Goal: Task Accomplishment & Management: Complete application form

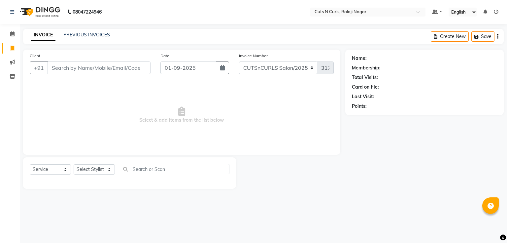
select select "service"
click at [82, 67] on input "Client" at bounding box center [99, 67] width 103 height 13
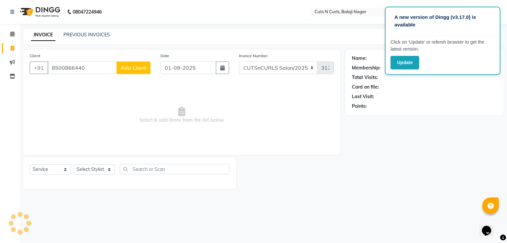
type input "8500866440"
click at [130, 66] on span "Add Client" at bounding box center [133, 67] width 26 height 7
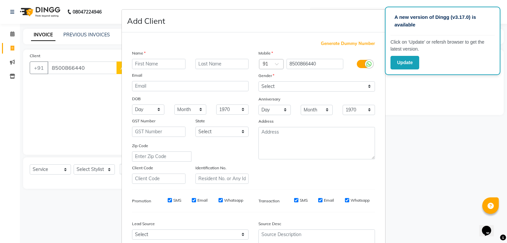
click at [173, 67] on input "text" at bounding box center [158, 64] width 53 height 10
type input "swuarup"
click at [261, 76] on label "Gender" at bounding box center [266, 76] width 16 height 6
click at [266, 76] on label "Gender" at bounding box center [266, 76] width 16 height 6
click at [267, 85] on select "Select [DEMOGRAPHIC_DATA] [DEMOGRAPHIC_DATA] Other Prefer Not To Say" at bounding box center [316, 86] width 116 height 10
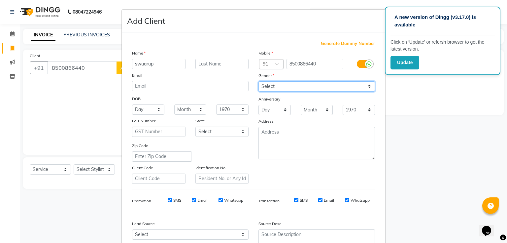
select select "[DEMOGRAPHIC_DATA]"
click at [258, 81] on select "Select [DEMOGRAPHIC_DATA] [DEMOGRAPHIC_DATA] Other Prefer Not To Say" at bounding box center [316, 86] width 116 height 10
click at [331, 219] on div "Source Desc" at bounding box center [316, 237] width 126 height 41
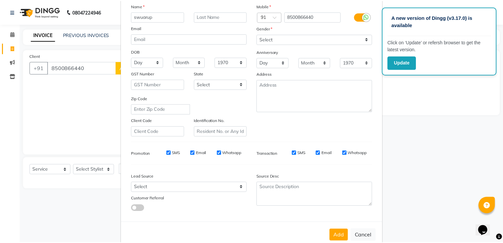
scroll to position [65, 0]
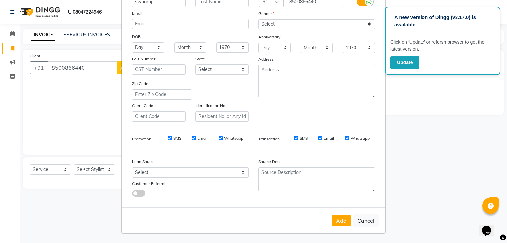
click at [332, 219] on button "Add" at bounding box center [341, 220] width 18 height 12
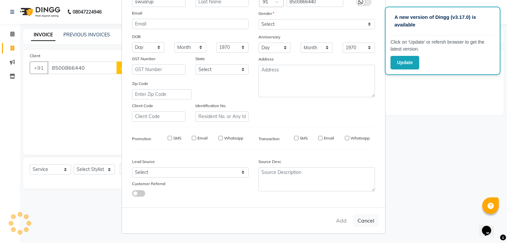
type input "85******40"
select select
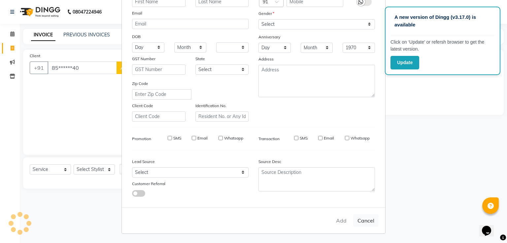
select select
checkbox input "false"
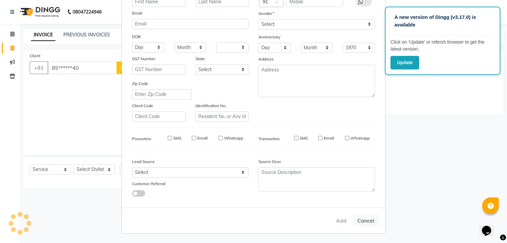
checkbox input "false"
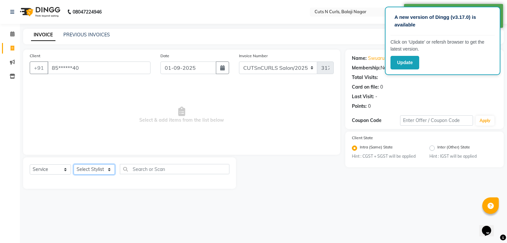
click at [107, 170] on select "Select Stylist 1.[PERSON_NAME] 2.AZAM 3.[PERSON_NAME] 4.Sameer 5.krishnaveni 6.…" at bounding box center [94, 169] width 41 height 10
click at [74, 164] on select "Select Stylist 1.[PERSON_NAME] 2.AZAM 3.[PERSON_NAME] 4.Sameer 5.krishnaveni 6.…" at bounding box center [94, 169] width 41 height 10
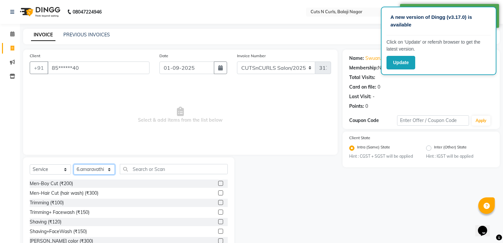
click at [110, 172] on select "Select Stylist 1.[PERSON_NAME] 2.AZAM 3.[PERSON_NAME] 4.Sameer 5.krishnaveni 6.…" at bounding box center [94, 169] width 41 height 10
select select "53362"
click at [74, 164] on select "Select Stylist 1.[PERSON_NAME] 2.AZAM 3.[PERSON_NAME] 4.Sameer 5.krishnaveni 6.…" at bounding box center [94, 169] width 41 height 10
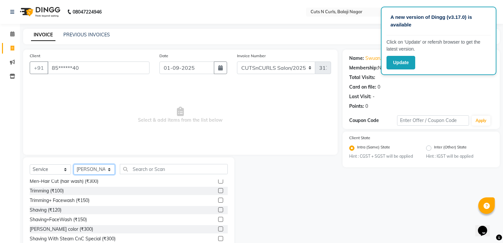
scroll to position [0, 0]
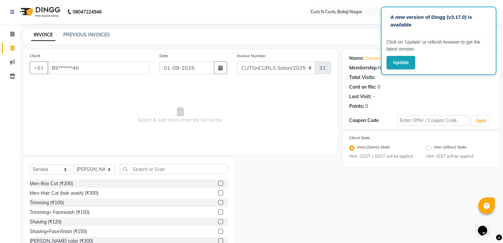
click at [218, 192] on label at bounding box center [220, 192] width 5 height 5
click at [218, 192] on input "checkbox" at bounding box center [220, 193] width 4 height 4
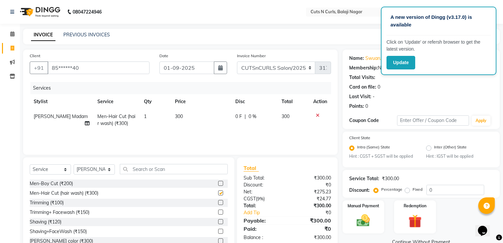
checkbox input "false"
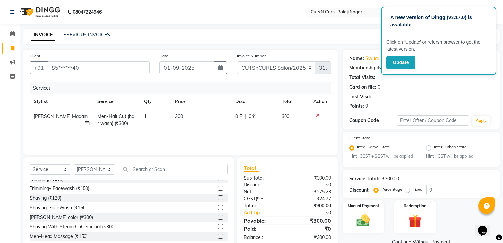
scroll to position [79, 0]
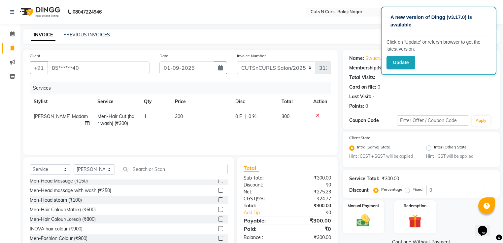
click at [87, 210] on div "Men-Hair Colour(Matrix) (₹600)" at bounding box center [63, 209] width 66 height 7
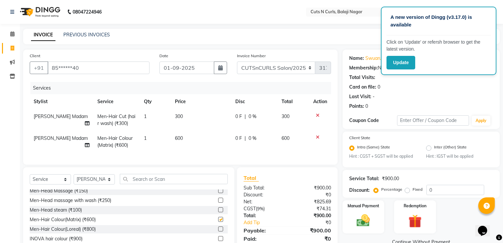
checkbox input "false"
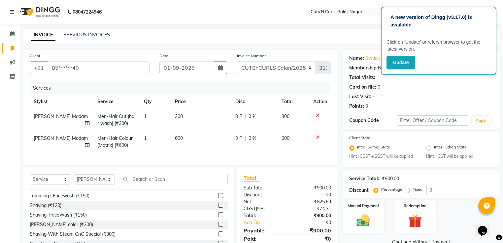
scroll to position [26, 0]
click at [131, 183] on input "text" at bounding box center [174, 179] width 108 height 10
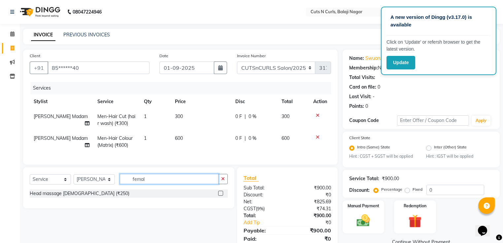
type input "femal"
click at [221, 195] on label at bounding box center [220, 192] width 5 height 5
click at [221, 195] on input "checkbox" at bounding box center [220, 193] width 4 height 4
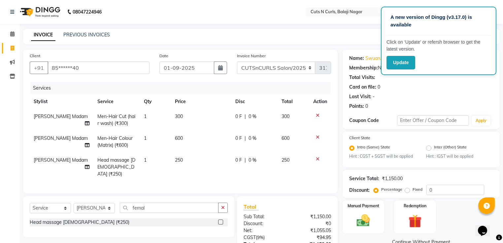
click at [317, 159] on icon at bounding box center [318, 158] width 4 height 5
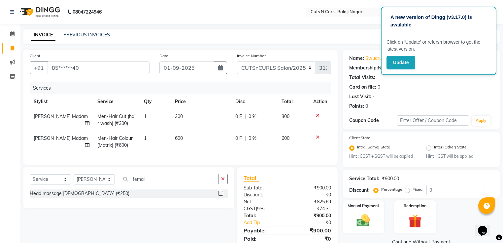
click at [220, 195] on label at bounding box center [220, 192] width 5 height 5
click at [220, 195] on input "checkbox" at bounding box center [220, 193] width 4 height 4
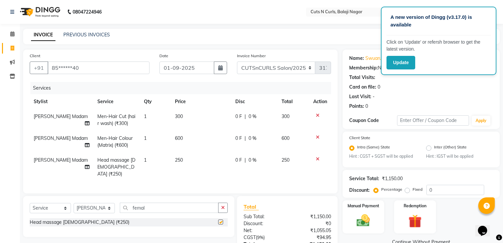
checkbox input "false"
click at [152, 205] on input "femal" at bounding box center [169, 207] width 99 height 10
type input "f"
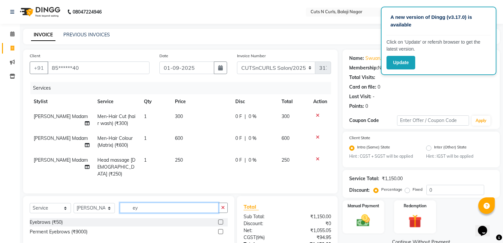
type input "ey"
click at [110, 203] on select "Select Stylist 1.[PERSON_NAME] 2.AZAM 3.[PERSON_NAME] 4.Sameer 5.krishnaveni 6.…" at bounding box center [94, 208] width 41 height 10
select select "82404"
click at [74, 203] on select "Select Stylist 1.[PERSON_NAME] 2.AZAM 3.[PERSON_NAME] 4.Sameer 5.krishnaveni 6.…" at bounding box center [94, 208] width 41 height 10
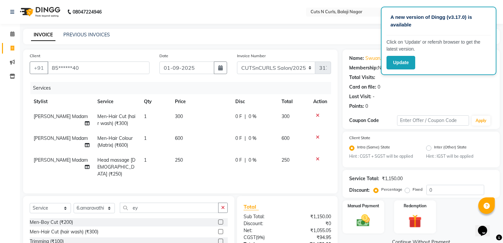
click at [218, 219] on label at bounding box center [220, 221] width 5 height 5
click at [218, 220] on input "checkbox" at bounding box center [220, 222] width 4 height 4
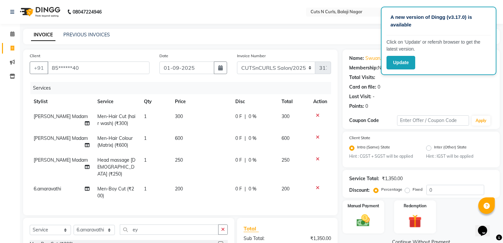
checkbox input "false"
click at [319, 185] on div at bounding box center [320, 187] width 14 height 5
click at [316, 185] on icon at bounding box center [318, 187] width 4 height 5
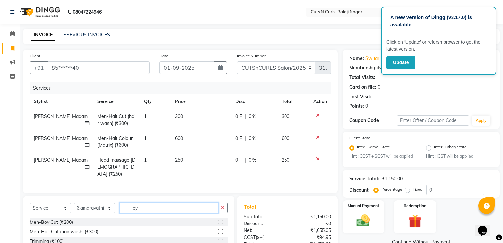
click at [151, 206] on input "ey" at bounding box center [169, 207] width 99 height 10
type input "e"
type input "ey"
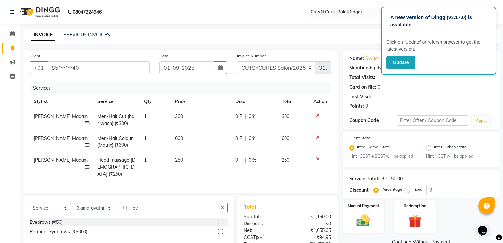
click at [221, 219] on label at bounding box center [220, 221] width 5 height 5
click at [221, 220] on input "checkbox" at bounding box center [220, 222] width 4 height 4
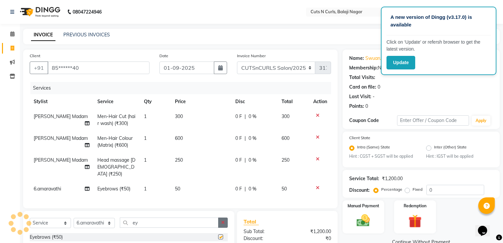
checkbox input "false"
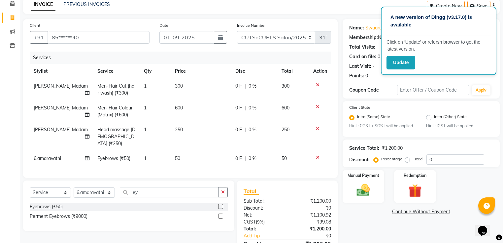
scroll to position [65, 0]
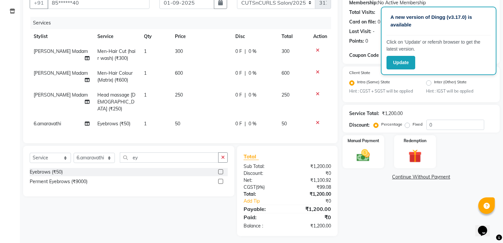
click at [412, 124] on label "Fixed" at bounding box center [417, 124] width 10 height 6
click at [406, 124] on input "Fixed" at bounding box center [408, 124] width 5 height 5
radio input "true"
click at [434, 124] on input "0" at bounding box center [455, 124] width 58 height 10
click at [362, 154] on img at bounding box center [363, 155] width 22 height 16
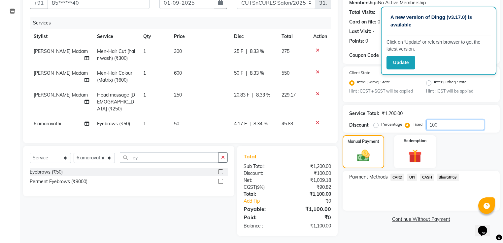
click at [440, 125] on input "100" at bounding box center [455, 124] width 58 height 10
type input "1"
type input "2"
click at [318, 120] on icon at bounding box center [318, 122] width 4 height 5
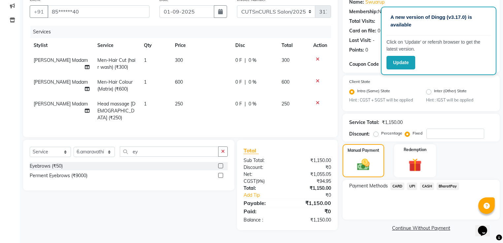
scroll to position [57, 0]
click at [317, 105] on td at bounding box center [320, 110] width 22 height 29
click at [317, 102] on icon at bounding box center [318, 102] width 4 height 5
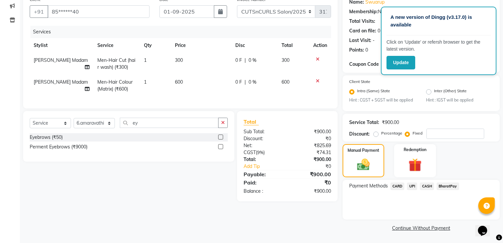
click at [317, 80] on icon at bounding box center [318, 81] width 4 height 5
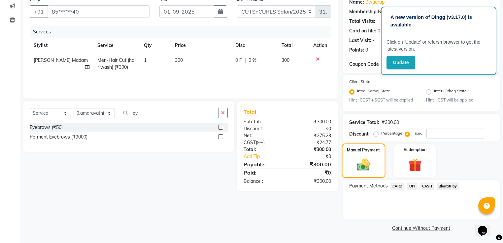
click at [369, 158] on img at bounding box center [363, 164] width 21 height 15
click at [446, 186] on span "BharatPay" at bounding box center [448, 186] width 22 height 8
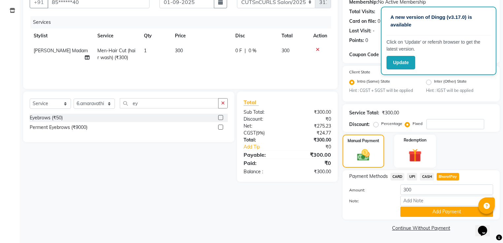
scroll to position [67, 0]
click at [447, 210] on button "Add Payment" at bounding box center [446, 211] width 93 height 10
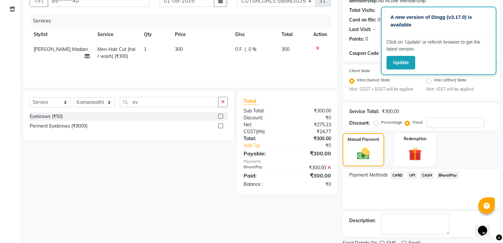
scroll to position [94, 0]
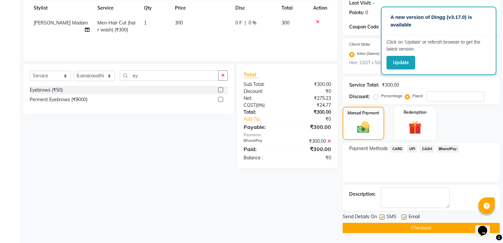
click at [404, 217] on label at bounding box center [404, 216] width 5 height 5
click at [404, 217] on input "checkbox" at bounding box center [404, 217] width 4 height 4
checkbox input "false"
click at [416, 228] on button "Checkout" at bounding box center [420, 227] width 157 height 10
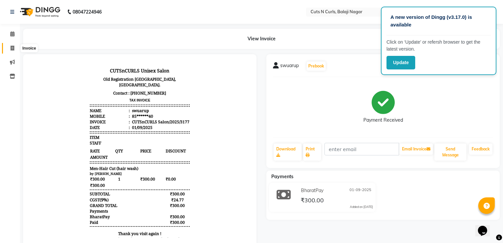
click at [13, 47] on icon at bounding box center [13, 48] width 4 height 5
select select "service"
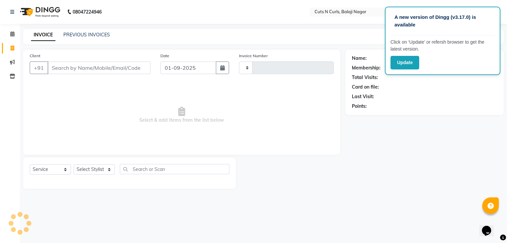
type input "3178"
select select "5645"
click at [109, 66] on input "Client" at bounding box center [99, 67] width 103 height 13
click at [109, 70] on input "Client" at bounding box center [99, 67] width 103 height 13
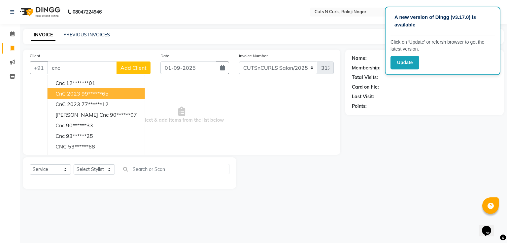
click at [113, 94] on button "CnC 2023 99******65" at bounding box center [96, 93] width 97 height 11
type input "99******65"
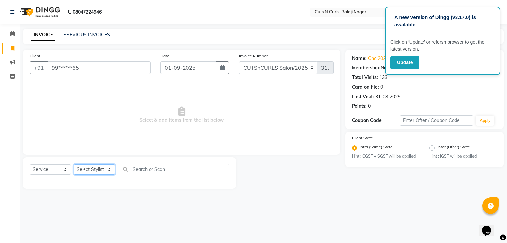
click at [108, 169] on select "Select Stylist 1.[PERSON_NAME] 2.AZAM 3.[PERSON_NAME] 4.Sameer 5.krishnaveni 6.…" at bounding box center [94, 169] width 41 height 10
select select "53362"
click at [74, 164] on select "Select Stylist 1.[PERSON_NAME] 2.AZAM 3.[PERSON_NAME] 4.Sameer 5.krishnaveni 6.…" at bounding box center [94, 169] width 41 height 10
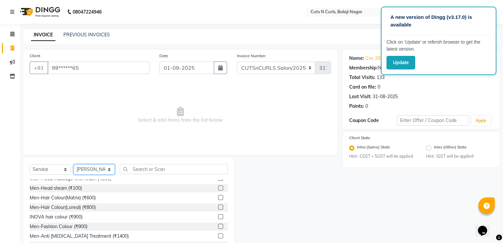
scroll to position [106, 0]
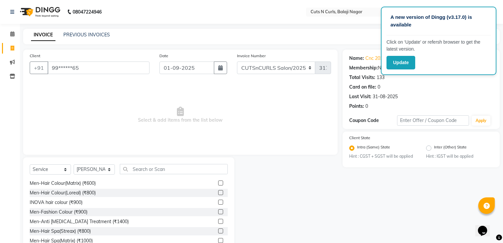
click at [218, 182] on label at bounding box center [220, 182] width 5 height 5
click at [218, 182] on input "checkbox" at bounding box center [220, 183] width 4 height 4
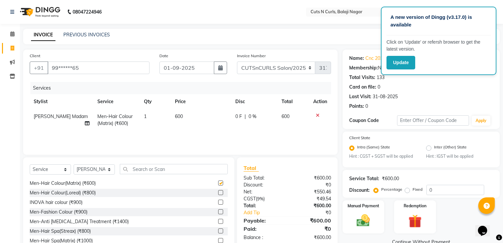
checkbox input "false"
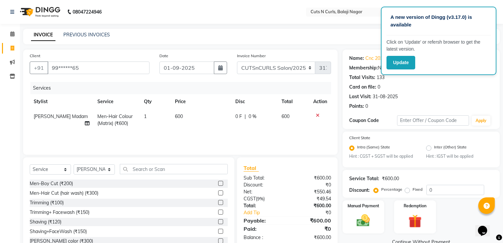
scroll to position [0, 0]
click at [140, 173] on input "text" at bounding box center [174, 169] width 108 height 10
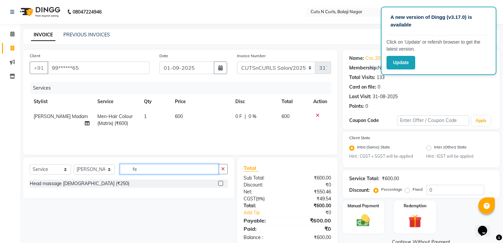
type input "fe"
click at [219, 183] on label at bounding box center [220, 182] width 5 height 5
click at [219, 183] on input "checkbox" at bounding box center [220, 183] width 4 height 4
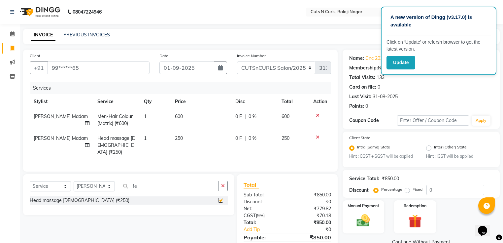
checkbox input "false"
click at [110, 184] on select "Select Stylist 1.[PERSON_NAME] 2.AZAM 3.[PERSON_NAME] 4.Sameer 5.krishnaveni 6.…" at bounding box center [94, 186] width 41 height 10
select select "82404"
click at [74, 181] on select "Select Stylist 1.[PERSON_NAME] 2.AZAM 3.[PERSON_NAME] 4.Sameer 5.krishnaveni 6.…" at bounding box center [94, 186] width 41 height 10
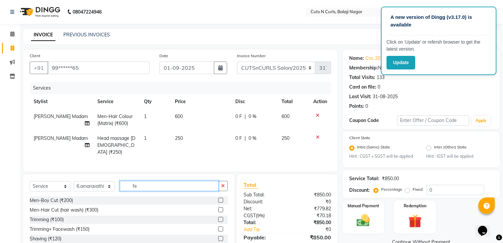
click at [140, 186] on input "fe" at bounding box center [169, 185] width 99 height 10
type input "f"
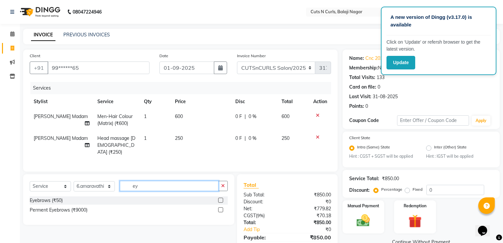
type input "ey"
click at [220, 199] on div at bounding box center [220, 200] width 4 height 7
click at [220, 196] on div at bounding box center [223, 200] width 10 height 8
click at [221, 197] on label at bounding box center [220, 199] width 5 height 5
click at [221, 198] on input "checkbox" at bounding box center [220, 200] width 4 height 4
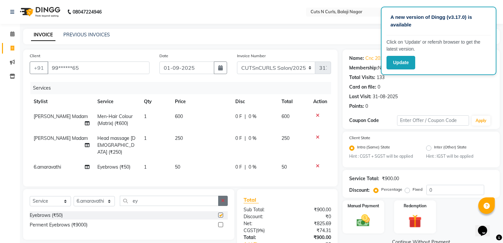
checkbox input "false"
click at [412, 189] on label "Fixed" at bounding box center [417, 189] width 10 height 6
click at [406, 189] on input "Fixed" at bounding box center [408, 189] width 5 height 5
radio input "true"
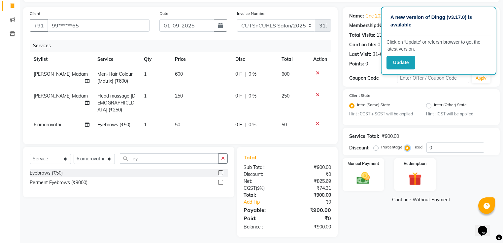
scroll to position [43, 0]
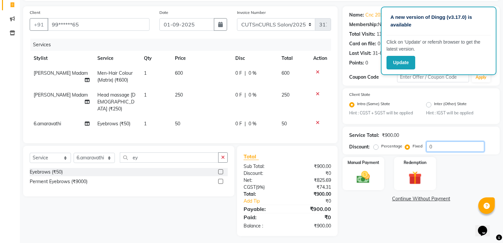
click at [443, 145] on input "0" at bounding box center [455, 146] width 58 height 10
type input "200"
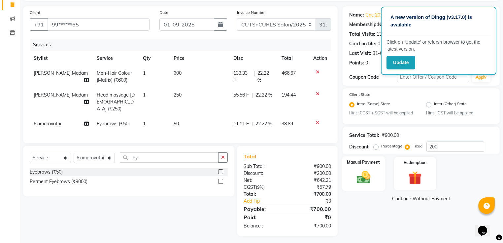
click at [372, 170] on img at bounding box center [363, 177] width 22 height 16
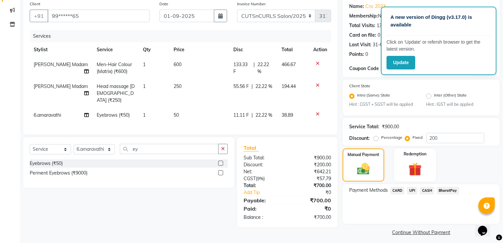
scroll to position [57, 0]
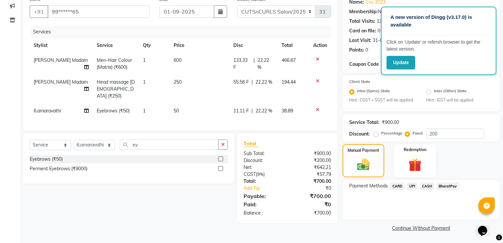
click at [429, 185] on span "CASH" at bounding box center [427, 186] width 14 height 8
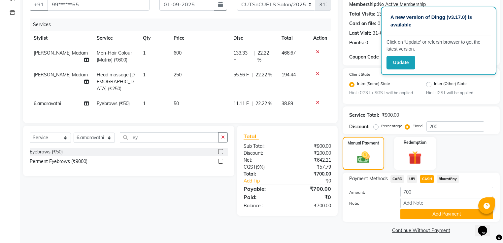
scroll to position [67, 0]
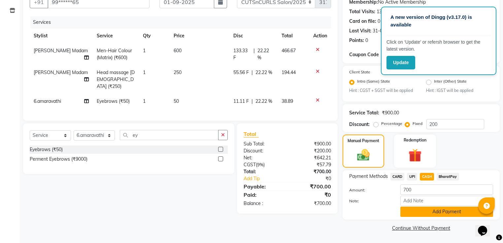
click at [444, 211] on button "Add Payment" at bounding box center [446, 211] width 93 height 10
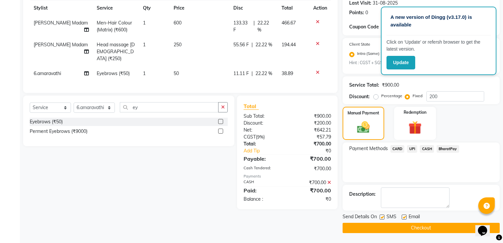
scroll to position [94, 0]
click at [404, 216] on label at bounding box center [404, 216] width 5 height 5
click at [404, 216] on input "checkbox" at bounding box center [404, 217] width 4 height 4
checkbox input "false"
click at [381, 216] on label at bounding box center [381, 216] width 5 height 5
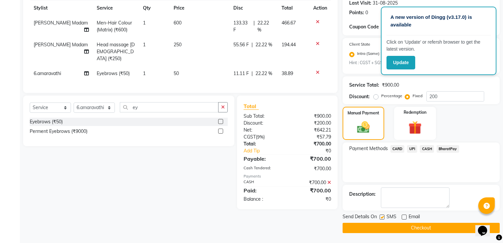
click at [381, 216] on input "checkbox" at bounding box center [381, 217] width 4 height 4
checkbox input "false"
click at [414, 227] on button "Checkout" at bounding box center [420, 227] width 157 height 10
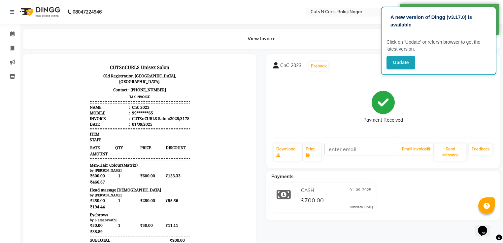
scroll to position [5, 0]
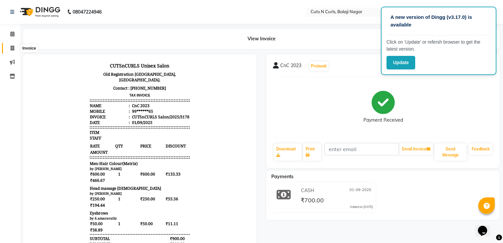
click at [11, 46] on icon at bounding box center [13, 48] width 4 height 5
select select "service"
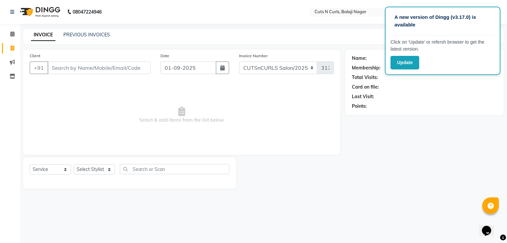
click at [65, 67] on input "Client" at bounding box center [99, 67] width 103 height 13
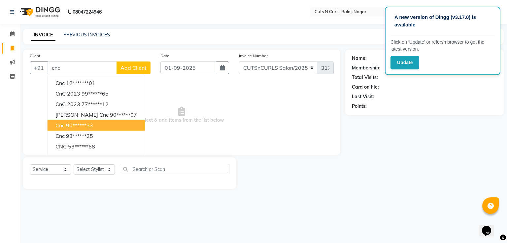
click at [79, 124] on ngb-highlight "90******33" at bounding box center [79, 125] width 27 height 7
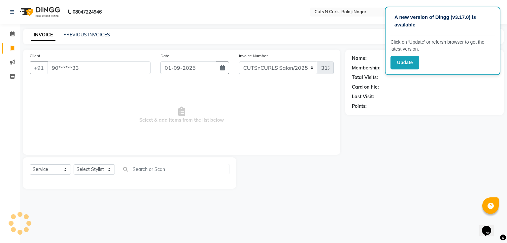
type input "90******33"
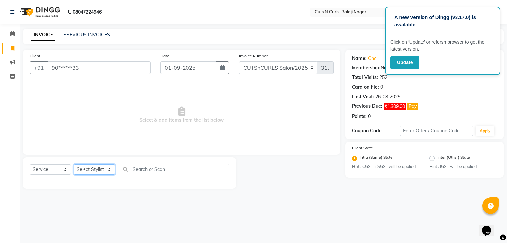
click at [110, 169] on select "Select Stylist 1.[PERSON_NAME] 2.AZAM 3.[PERSON_NAME] 4.Sameer 5.krishnaveni 6.…" at bounding box center [94, 169] width 41 height 10
select select "53362"
click at [74, 164] on select "Select Stylist 1.[PERSON_NAME] 2.AZAM 3.[PERSON_NAME] 4.Sameer 5.krishnaveni 6.…" at bounding box center [94, 169] width 41 height 10
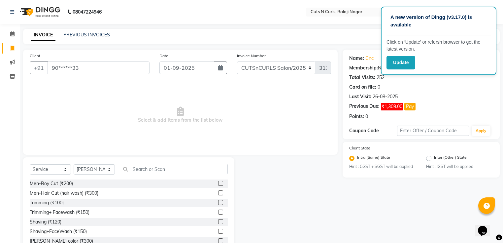
click at [218, 192] on label at bounding box center [220, 192] width 5 height 5
click at [218, 192] on input "checkbox" at bounding box center [220, 193] width 4 height 4
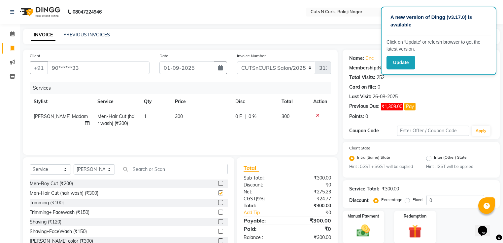
checkbox input "false"
click at [218, 201] on label at bounding box center [220, 202] width 5 height 5
click at [218, 201] on input "checkbox" at bounding box center [220, 202] width 4 height 4
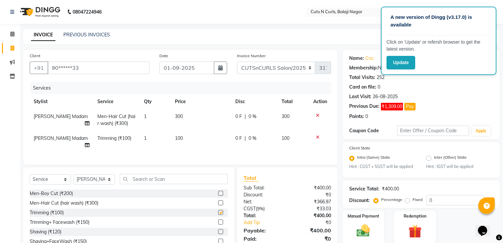
checkbox input "false"
click at [368, 226] on img at bounding box center [363, 231] width 22 height 16
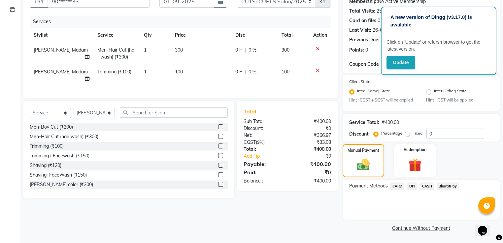
click at [444, 185] on span "BharatPay" at bounding box center [448, 186] width 22 height 8
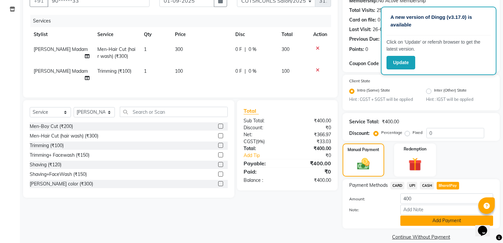
click at [436, 222] on button "Add Payment" at bounding box center [446, 220] width 93 height 10
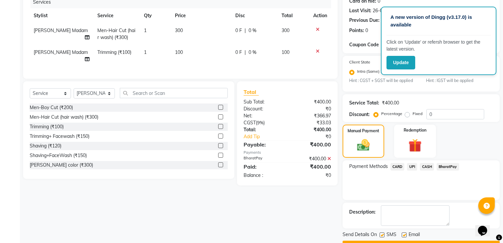
scroll to position [104, 0]
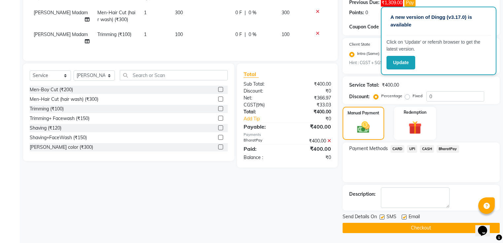
click at [405, 216] on label at bounding box center [404, 216] width 5 height 5
click at [405, 216] on input "checkbox" at bounding box center [404, 217] width 4 height 4
checkbox input "false"
click at [413, 228] on button "Checkout" at bounding box center [420, 227] width 157 height 10
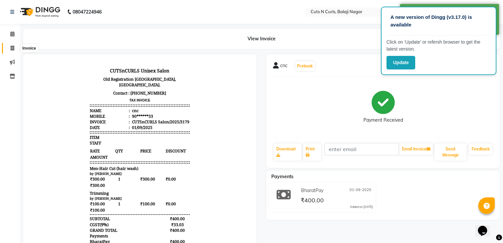
click at [11, 48] on icon at bounding box center [13, 48] width 4 height 5
select select "service"
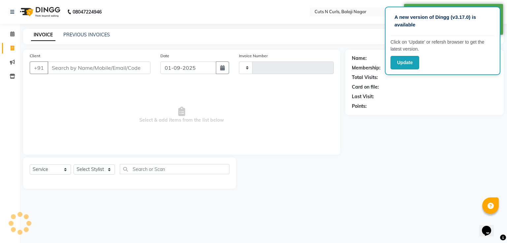
type input "3180"
select select "5645"
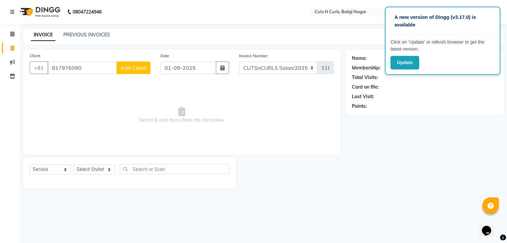
click at [67, 66] on input "817976090" at bounding box center [82, 67] width 69 height 13
type input "8179746090"
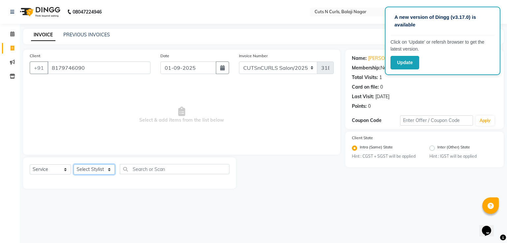
click at [108, 168] on select "Select Stylist 1.[PERSON_NAME] 2.AZAM 3.[PERSON_NAME] 4.Sameer 5.krishnaveni 6.…" at bounding box center [94, 169] width 41 height 10
select select "53362"
click at [74, 164] on select "Select Stylist 1.[PERSON_NAME] 2.AZAM 3.[PERSON_NAME] 4.Sameer 5.krishnaveni 6.…" at bounding box center [94, 169] width 41 height 10
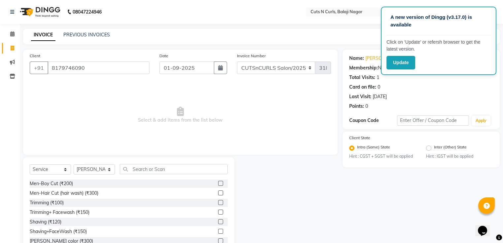
click at [218, 193] on label at bounding box center [220, 192] width 5 height 5
click at [218, 193] on input "checkbox" at bounding box center [220, 193] width 4 height 4
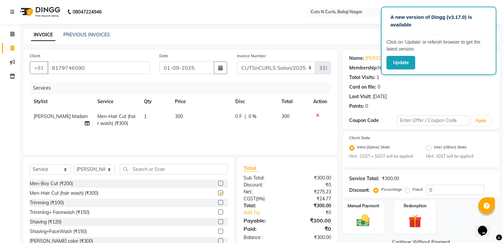
checkbox input "false"
click at [218, 204] on label at bounding box center [220, 202] width 5 height 5
click at [218, 204] on input "checkbox" at bounding box center [220, 202] width 4 height 4
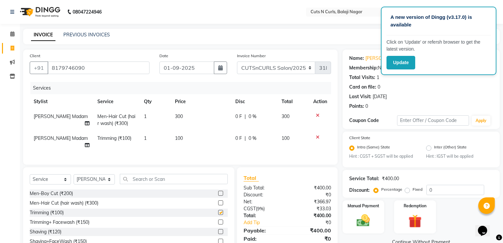
checkbox input "false"
click at [317, 114] on icon at bounding box center [318, 115] width 4 height 5
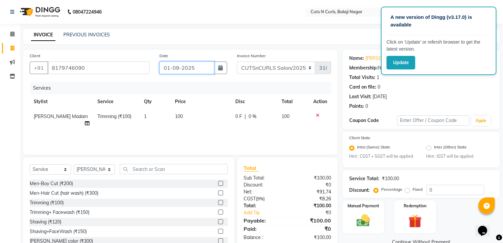
click at [169, 67] on input "01-09-2025" at bounding box center [186, 67] width 55 height 13
select select "9"
select select "2025"
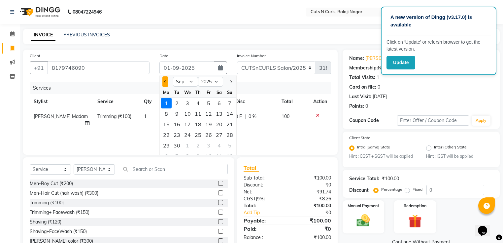
click at [163, 78] on button "Previous month" at bounding box center [165, 81] width 6 height 11
select select "8"
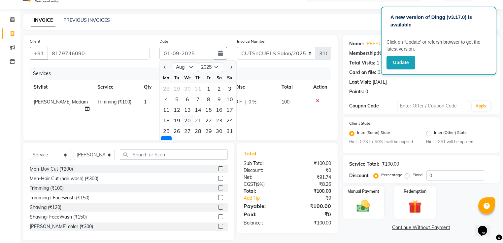
scroll to position [22, 0]
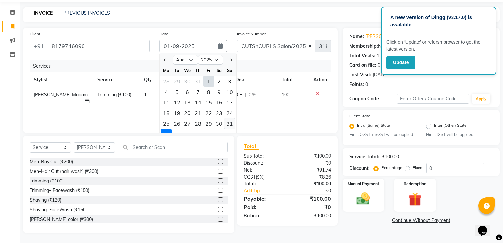
click at [230, 123] on div "31" at bounding box center [229, 123] width 11 height 11
type input "31-08-2025"
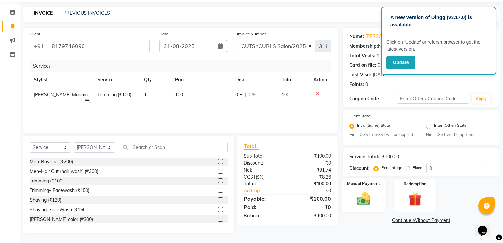
click at [365, 189] on div "Manual Payment" at bounding box center [363, 195] width 44 height 34
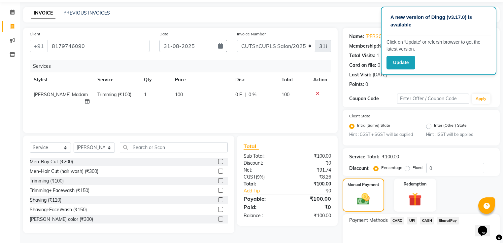
click at [441, 220] on span "BharatPay" at bounding box center [448, 220] width 22 height 8
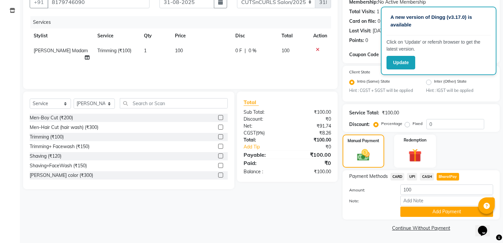
scroll to position [67, 0]
click at [428, 211] on button "Add Payment" at bounding box center [446, 211] width 93 height 10
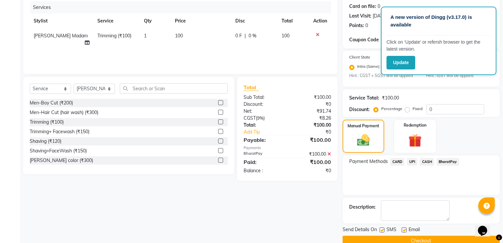
scroll to position [94, 0]
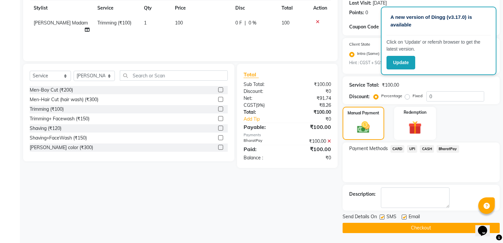
click at [405, 217] on label at bounding box center [404, 216] width 5 height 5
click at [405, 217] on input "checkbox" at bounding box center [404, 217] width 4 height 4
checkbox input "false"
click at [410, 229] on button "Checkout" at bounding box center [420, 227] width 157 height 10
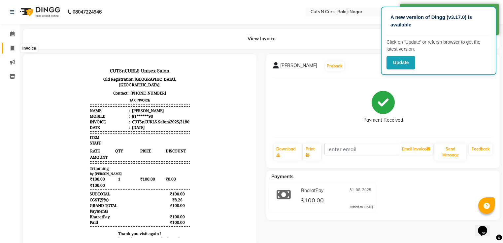
click at [11, 50] on icon at bounding box center [13, 48] width 4 height 5
select select "service"
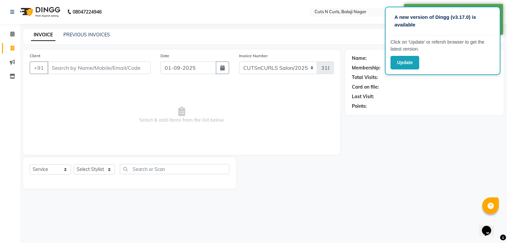
click at [70, 69] on input "Client" at bounding box center [99, 67] width 103 height 13
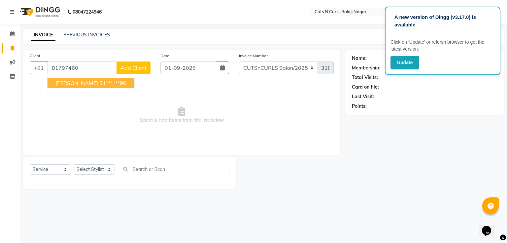
click at [99, 84] on ngb-highlight "81******90" at bounding box center [112, 83] width 27 height 7
type input "81******90"
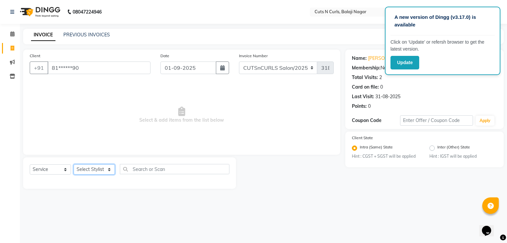
click at [110, 168] on select "Select Stylist 1.[PERSON_NAME] 2.AZAM 3.[PERSON_NAME] 4.Sameer 5.krishnaveni 6.…" at bounding box center [94, 169] width 41 height 10
select select "53362"
click at [74, 164] on select "Select Stylist 1.[PERSON_NAME] 2.AZAM 3.[PERSON_NAME] 4.Sameer 5.krishnaveni 6.…" at bounding box center [94, 169] width 41 height 10
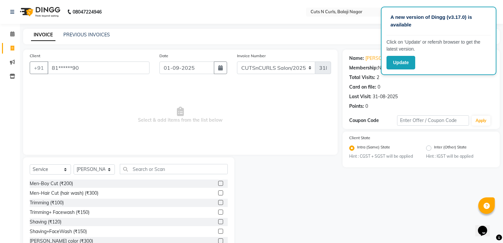
click at [218, 193] on label at bounding box center [220, 192] width 5 height 5
click at [218, 193] on input "checkbox" at bounding box center [220, 193] width 4 height 4
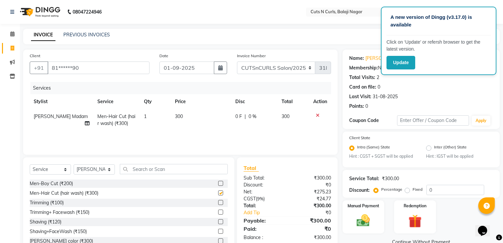
checkbox input "false"
click at [412, 191] on label "Fixed" at bounding box center [417, 189] width 10 height 6
click at [408, 191] on input "Fixed" at bounding box center [408, 189] width 5 height 5
radio input "true"
click at [433, 191] on input "0" at bounding box center [455, 189] width 58 height 10
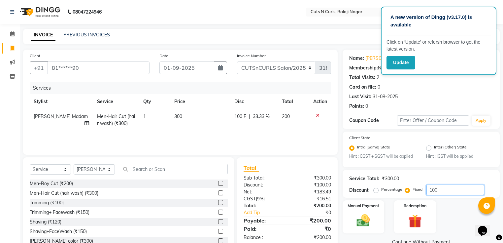
type input "100"
click at [168, 68] on input "01-09-2025" at bounding box center [186, 67] width 55 height 13
select select "9"
select select "2025"
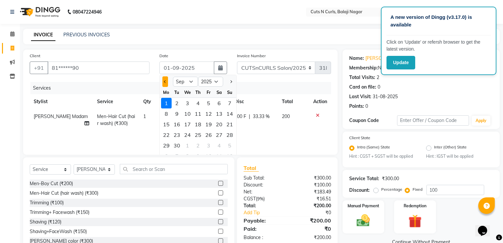
click at [163, 82] on button "Previous month" at bounding box center [165, 81] width 6 height 11
select select "8"
click at [231, 144] on div "31" at bounding box center [229, 145] width 11 height 11
type input "31-08-2025"
radio input "true"
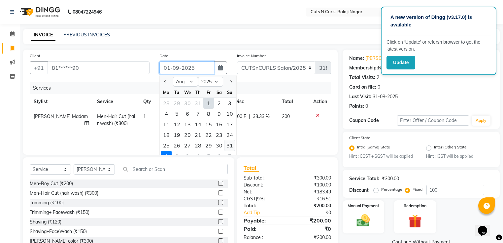
type input "0"
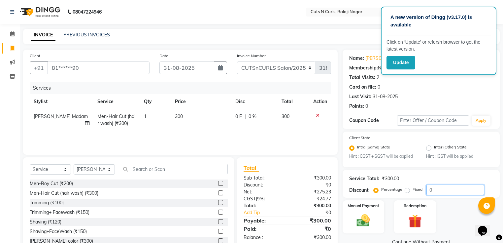
click at [432, 192] on input "0" at bounding box center [455, 189] width 58 height 10
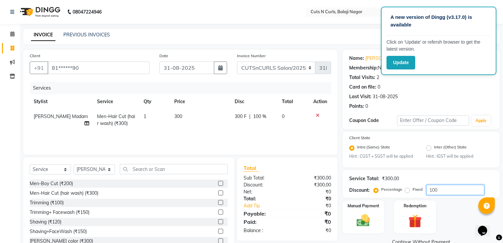
scroll to position [22, 0]
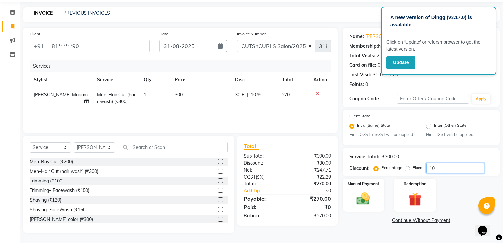
type input "1"
click at [412, 169] on label "Fixed" at bounding box center [417, 167] width 10 height 6
click at [406, 169] on input "Fixed" at bounding box center [408, 167] width 5 height 5
radio input "true"
click at [438, 170] on input "number" at bounding box center [455, 168] width 58 height 10
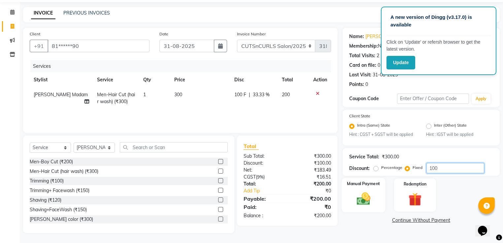
type input "100"
click at [376, 186] on label "Manual Payment" at bounding box center [363, 183] width 33 height 6
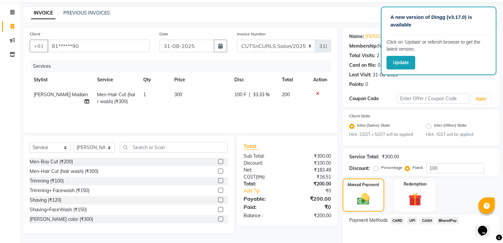
click at [428, 220] on span "CASH" at bounding box center [427, 220] width 14 height 8
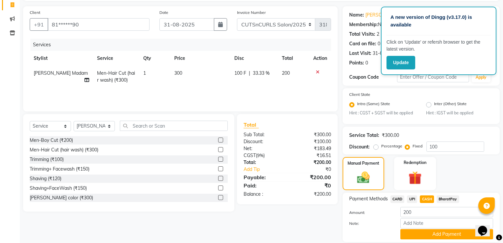
scroll to position [67, 0]
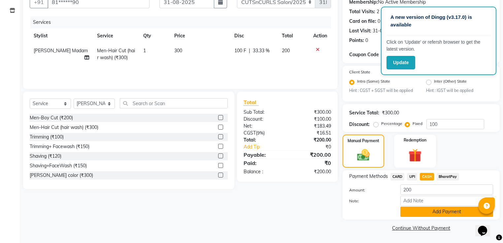
click at [430, 211] on button "Add Payment" at bounding box center [446, 211] width 93 height 10
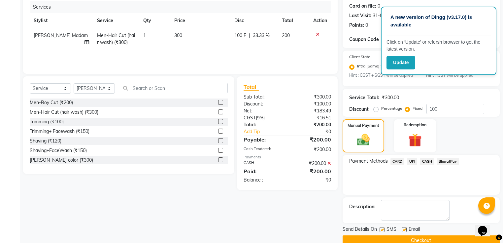
scroll to position [94, 0]
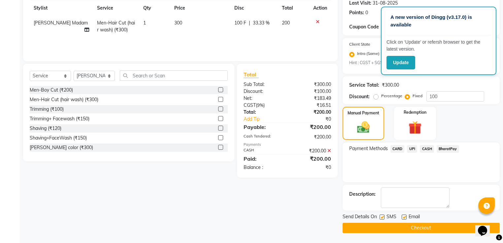
click at [404, 216] on label at bounding box center [404, 216] width 5 height 5
click at [404, 216] on input "checkbox" at bounding box center [404, 217] width 4 height 4
checkbox input "false"
click at [382, 215] on label at bounding box center [381, 216] width 5 height 5
click at [382, 215] on input "checkbox" at bounding box center [381, 217] width 4 height 4
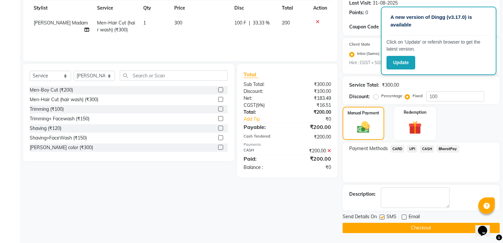
checkbox input "false"
click at [403, 228] on button "Checkout" at bounding box center [420, 227] width 157 height 10
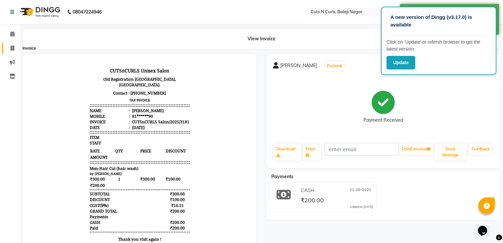
click at [13, 47] on icon at bounding box center [13, 48] width 4 height 5
select select "service"
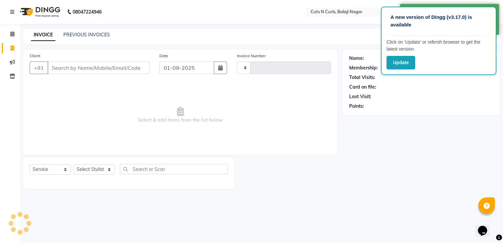
type input "3182"
select select "5645"
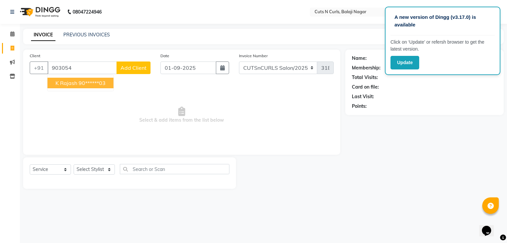
click at [103, 82] on ngb-highlight "90******03" at bounding box center [92, 83] width 27 height 7
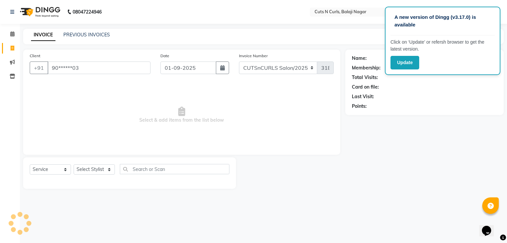
type input "90******03"
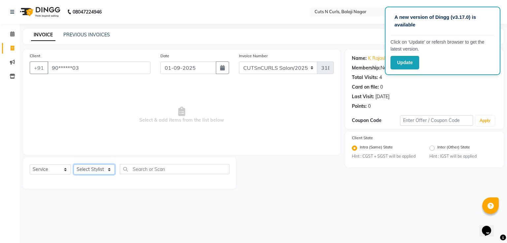
click at [109, 167] on select "Select Stylist 1.[PERSON_NAME] 2.AZAM 3.[PERSON_NAME] 4.Sameer 5.krishnaveni 6.…" at bounding box center [94, 169] width 41 height 10
select select "87160"
click at [74, 164] on select "Select Stylist 1.[PERSON_NAME] 2.AZAM 3.[PERSON_NAME] 4.Sameer 5.krishnaveni 6.…" at bounding box center [94, 169] width 41 height 10
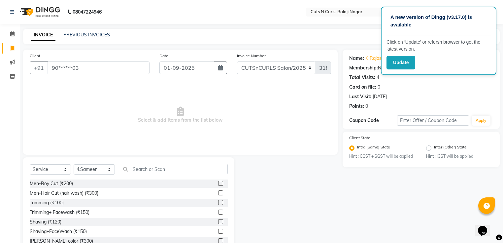
click at [218, 203] on label at bounding box center [220, 202] width 5 height 5
click at [218, 203] on input "checkbox" at bounding box center [220, 202] width 4 height 4
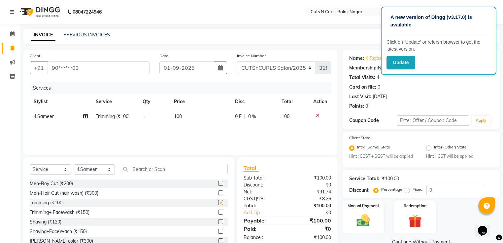
checkbox input "false"
click at [317, 116] on icon at bounding box center [318, 115] width 4 height 5
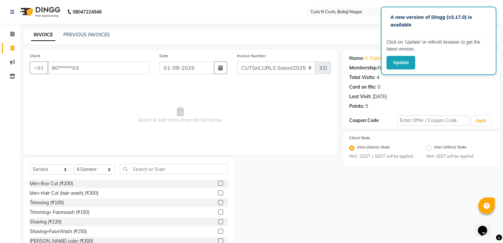
click at [218, 211] on label at bounding box center [220, 211] width 5 height 5
click at [218, 211] on input "checkbox" at bounding box center [220, 212] width 4 height 4
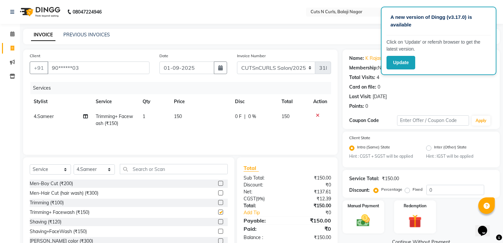
checkbox input "false"
click at [359, 211] on div "Manual Payment" at bounding box center [363, 216] width 44 height 34
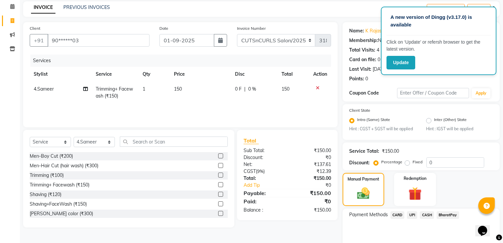
scroll to position [57, 0]
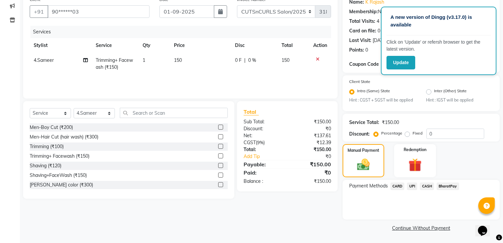
click at [447, 188] on span "BharatPay" at bounding box center [448, 186] width 22 height 8
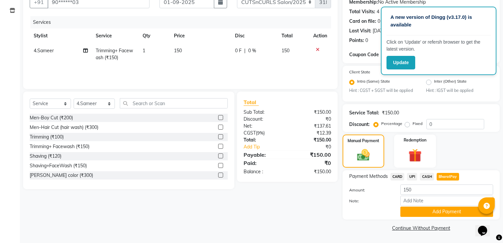
scroll to position [67, 0]
click at [443, 210] on button "Add Payment" at bounding box center [446, 211] width 93 height 10
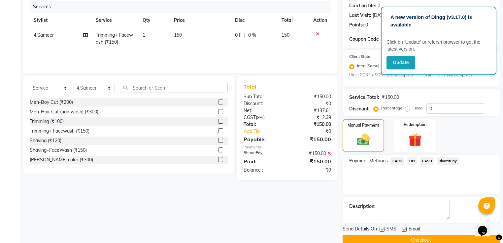
scroll to position [94, 0]
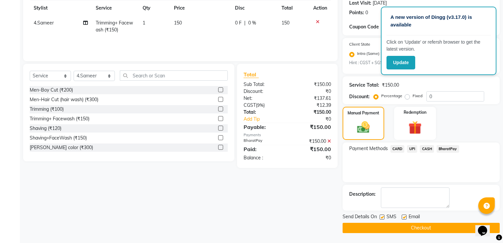
click at [403, 216] on label at bounding box center [404, 216] width 5 height 5
click at [403, 216] on input "checkbox" at bounding box center [404, 217] width 4 height 4
checkbox input "false"
click at [380, 216] on label at bounding box center [381, 216] width 5 height 5
click at [380, 216] on input "checkbox" at bounding box center [381, 217] width 4 height 4
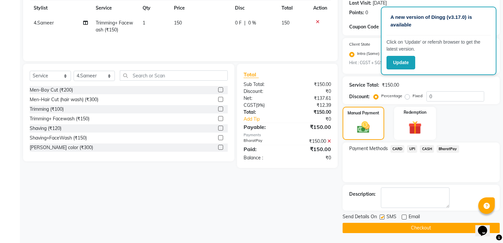
checkbox input "false"
click at [421, 224] on button "Checkout" at bounding box center [420, 227] width 157 height 10
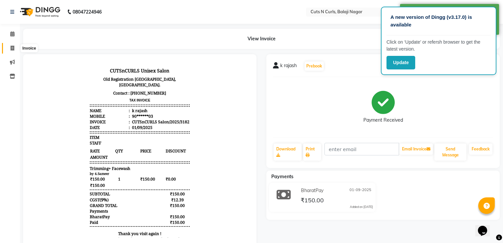
click at [11, 46] on icon at bounding box center [13, 48] width 4 height 5
select select "service"
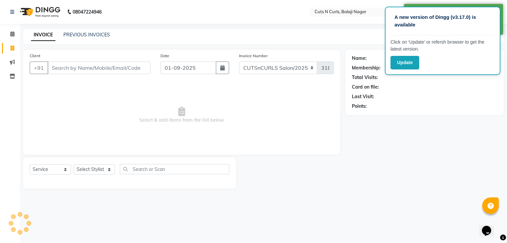
click at [63, 69] on input "Client" at bounding box center [99, 67] width 103 height 13
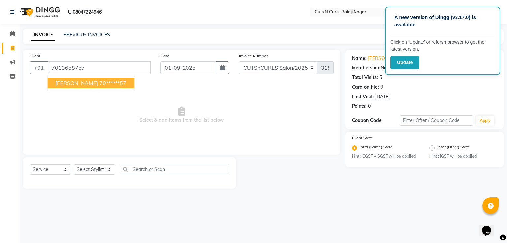
click at [96, 79] on button "umesh sir 70******57" at bounding box center [91, 83] width 87 height 11
type input "70******57"
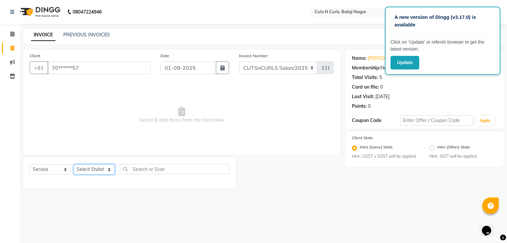
click at [110, 172] on select "Select Stylist 1.[PERSON_NAME] 2.AZAM 3.[PERSON_NAME] 4.Sameer 5.krishnaveni 6.…" at bounding box center [94, 169] width 41 height 10
select select "87160"
click at [74, 164] on select "Select Stylist 1.[PERSON_NAME] 2.AZAM 3.[PERSON_NAME] 4.Sameer 5.krishnaveni 6.…" at bounding box center [94, 169] width 41 height 10
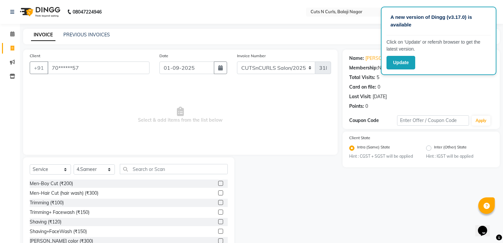
click at [218, 193] on label at bounding box center [220, 192] width 5 height 5
click at [218, 193] on input "checkbox" at bounding box center [220, 193] width 4 height 4
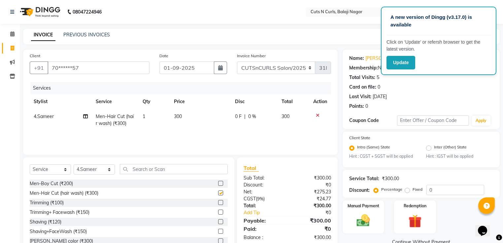
checkbox input "false"
click at [412, 190] on label "Fixed" at bounding box center [417, 189] width 10 height 6
click at [406, 190] on input "Fixed" at bounding box center [408, 189] width 5 height 5
radio input "true"
click at [438, 190] on input "0" at bounding box center [455, 189] width 58 height 10
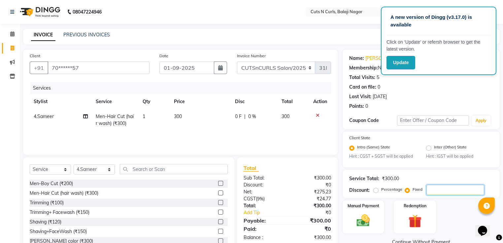
type input "0"
type input "100"
click at [377, 215] on div "Manual Payment" at bounding box center [363, 216] width 44 height 34
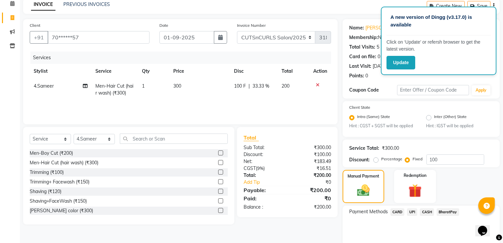
scroll to position [57, 0]
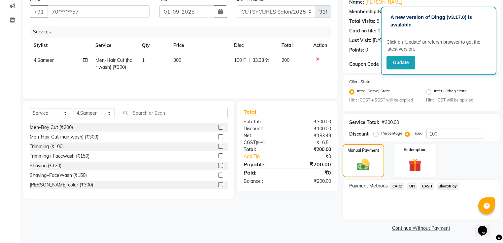
click at [446, 186] on span "BharatPay" at bounding box center [448, 186] width 22 height 8
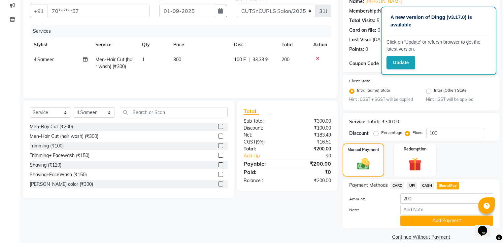
click at [425, 219] on button "Add Payment" at bounding box center [446, 220] width 93 height 10
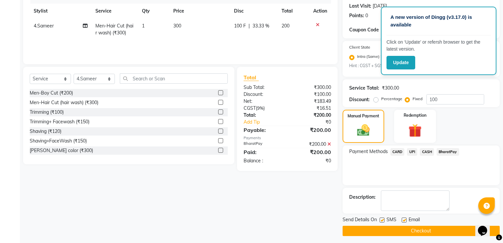
scroll to position [94, 0]
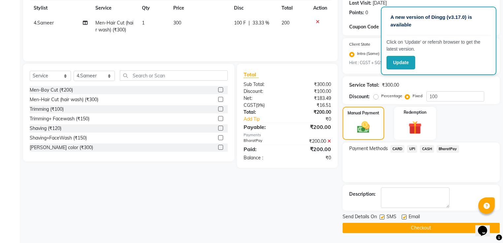
click at [404, 218] on label at bounding box center [404, 216] width 5 height 5
click at [404, 218] on input "checkbox" at bounding box center [404, 217] width 4 height 4
checkbox input "false"
click at [406, 231] on button "Checkout" at bounding box center [420, 227] width 157 height 10
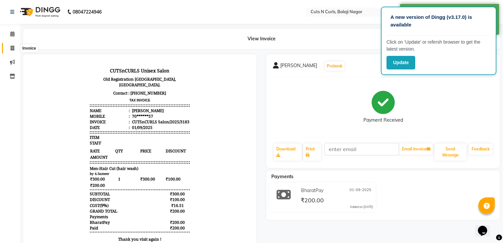
click at [11, 48] on icon at bounding box center [13, 48] width 4 height 5
select select "service"
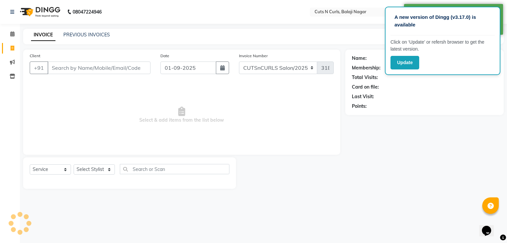
click at [58, 67] on input "Client" at bounding box center [99, 67] width 103 height 13
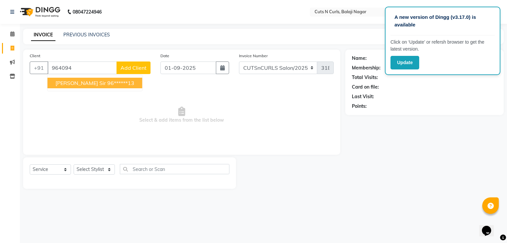
click at [107, 81] on ngb-highlight "96******13" at bounding box center [120, 83] width 27 height 7
type input "96******13"
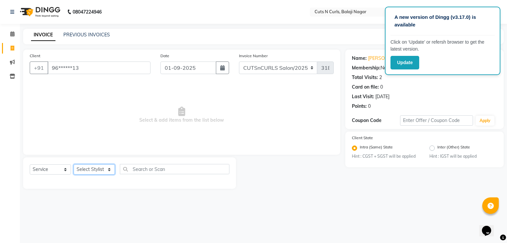
click at [108, 169] on select "Select Stylist 1.[PERSON_NAME] 2.AZAM 3.[PERSON_NAME] 4.Sameer 5.krishnaveni 6.…" at bounding box center [94, 169] width 41 height 10
select select "87160"
click at [74, 164] on select "Select Stylist 1.[PERSON_NAME] 2.AZAM 3.[PERSON_NAME] 4.Sameer 5.krishnaveni 6.…" at bounding box center [94, 169] width 41 height 10
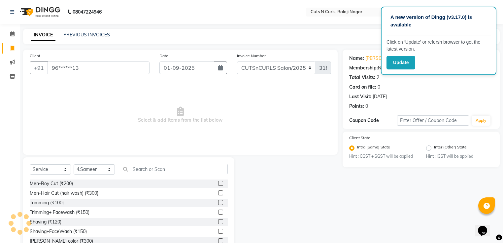
click at [218, 194] on label at bounding box center [220, 192] width 5 height 5
click at [218, 194] on input "checkbox" at bounding box center [220, 193] width 4 height 4
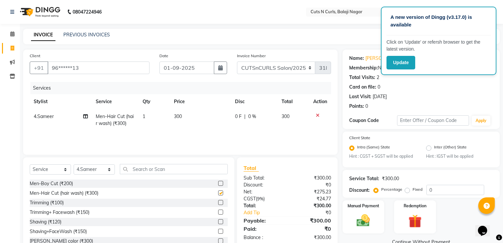
checkbox input "false"
click at [218, 201] on label at bounding box center [220, 202] width 5 height 5
click at [218, 201] on input "checkbox" at bounding box center [220, 202] width 4 height 4
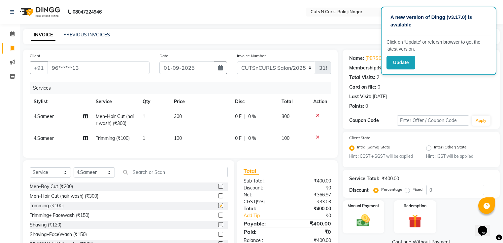
checkbox input "false"
click at [412, 191] on label "Fixed" at bounding box center [417, 189] width 10 height 6
click at [406, 191] on input "Fixed" at bounding box center [408, 189] width 5 height 5
radio input "true"
click at [443, 193] on input "0" at bounding box center [455, 189] width 58 height 10
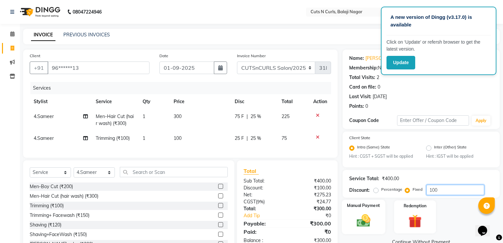
type input "100"
click at [370, 220] on img at bounding box center [363, 220] width 22 height 16
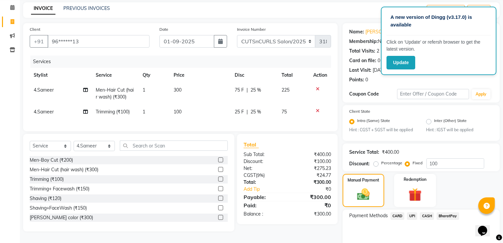
scroll to position [57, 0]
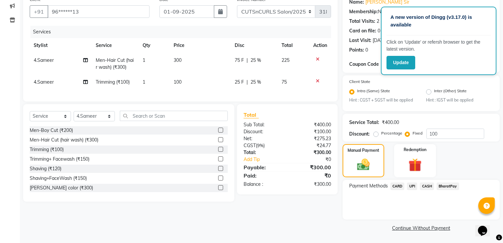
click at [455, 185] on span "BharatPay" at bounding box center [448, 186] width 22 height 8
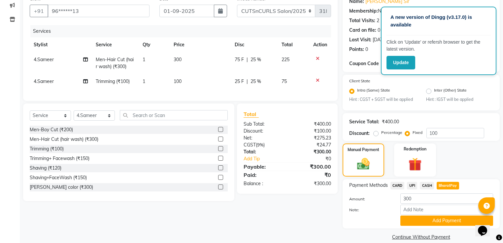
scroll to position [67, 0]
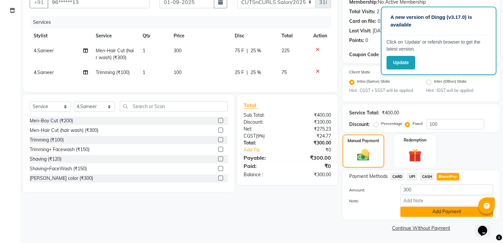
click at [412, 208] on button "Add Payment" at bounding box center [446, 211] width 93 height 10
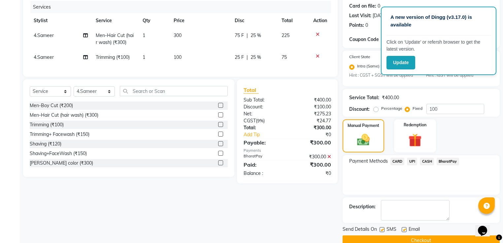
scroll to position [94, 0]
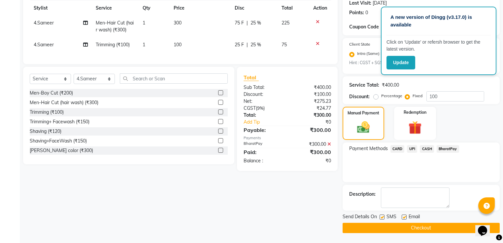
click at [404, 217] on label at bounding box center [404, 216] width 5 height 5
click at [404, 217] on input "checkbox" at bounding box center [404, 217] width 4 height 4
checkbox input "false"
click at [406, 227] on button "Checkout" at bounding box center [420, 227] width 157 height 10
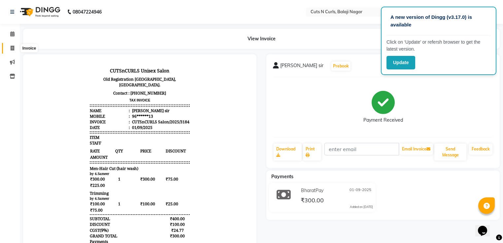
click at [12, 48] on icon at bounding box center [13, 48] width 4 height 5
select select "service"
